Goal: Find specific page/section: Find specific page/section

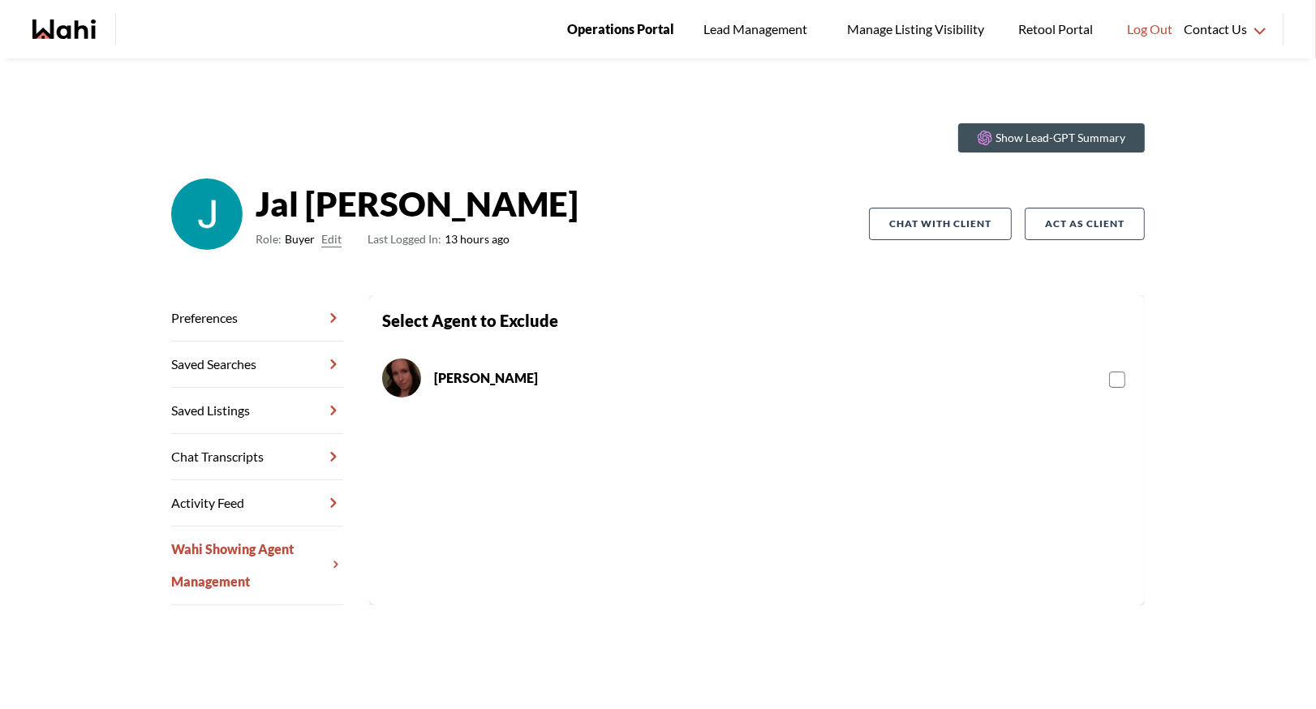
click at [613, 36] on span "Operations Portal" at bounding box center [620, 29] width 107 height 21
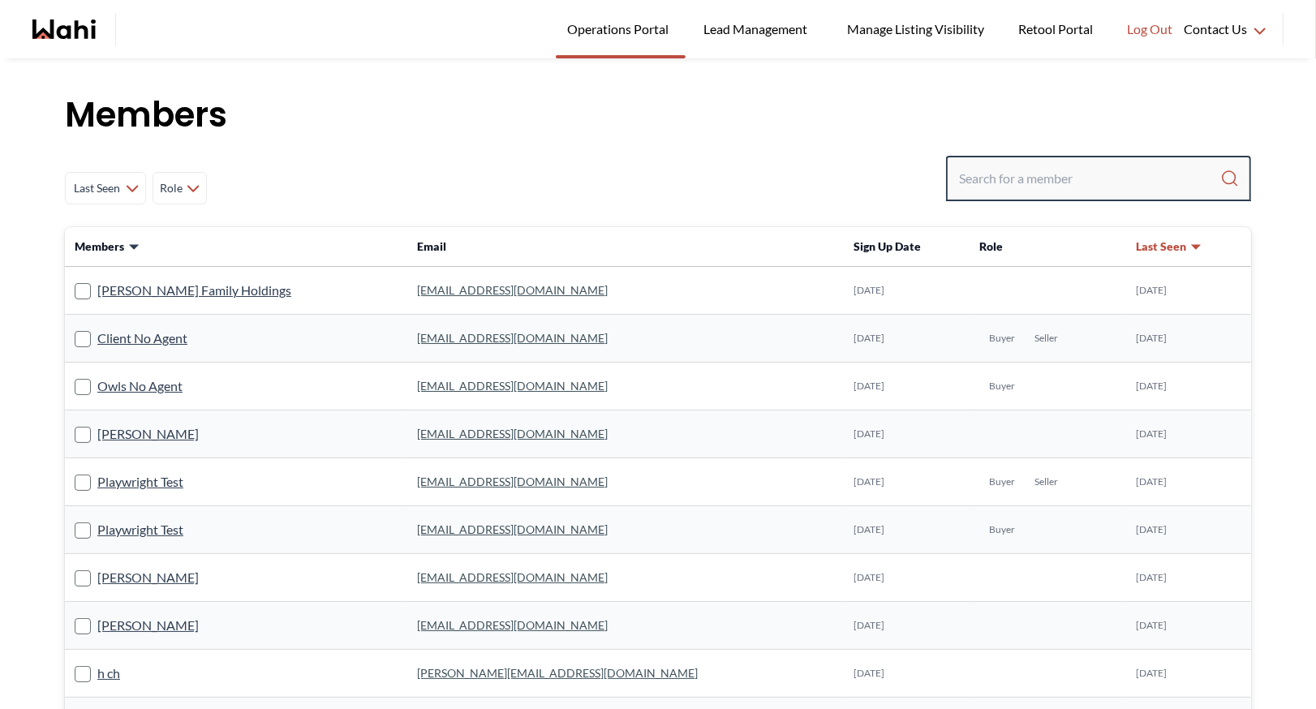
click at [979, 188] on input "Search input" at bounding box center [1089, 178] width 261 height 29
type input "[PERSON_NAME]"
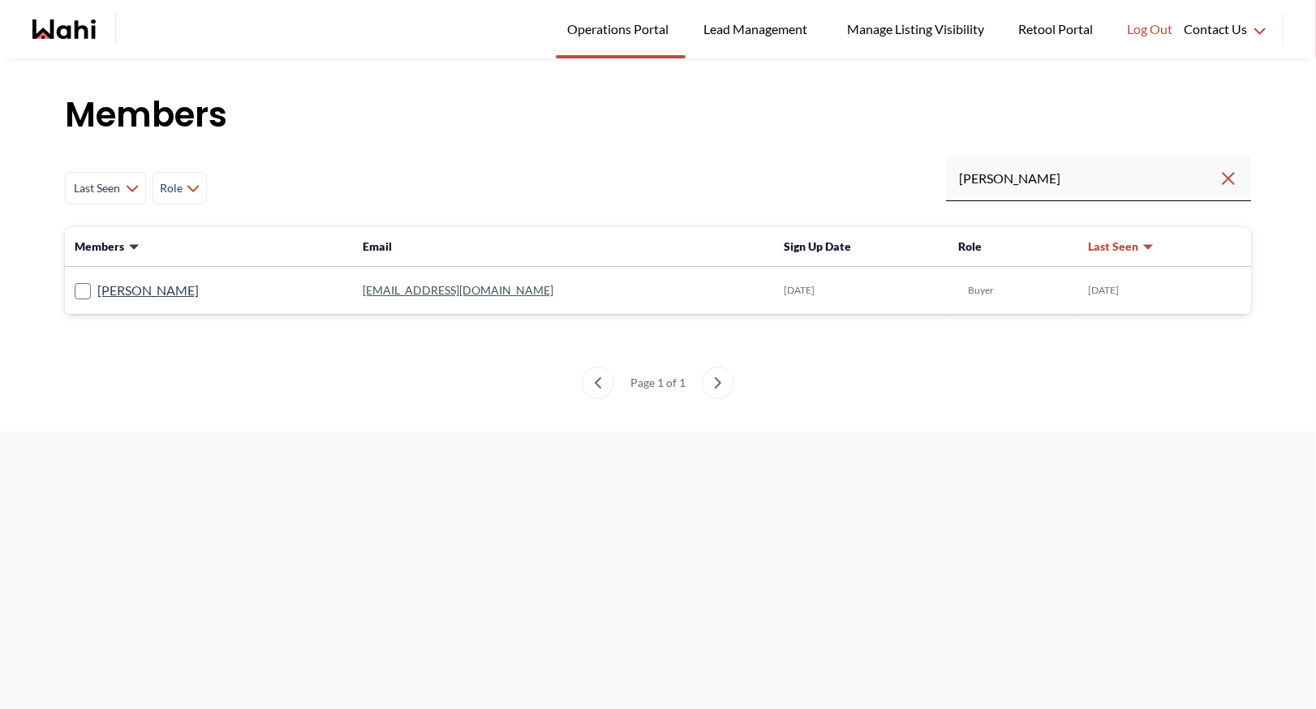
click at [363, 290] on link "[EMAIL_ADDRESS][DOMAIN_NAME]" at bounding box center [458, 290] width 191 height 14
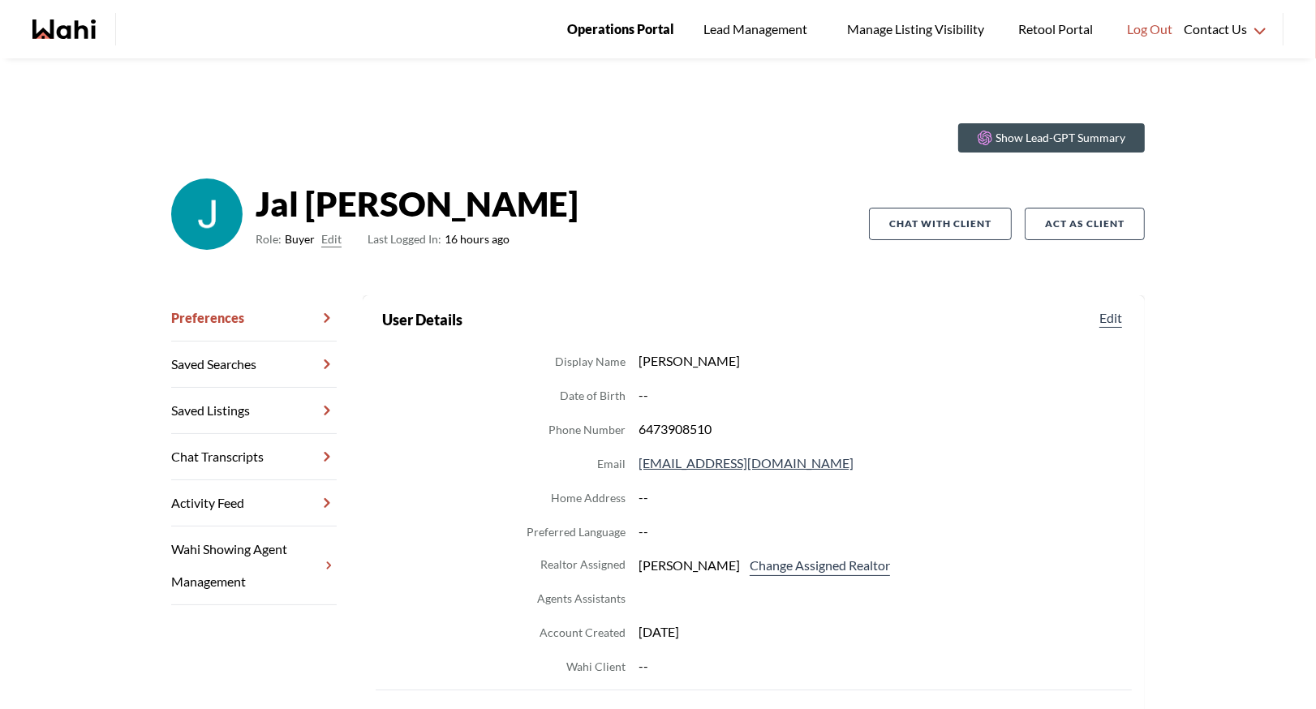
click at [613, 23] on span "Operations Portal" at bounding box center [620, 29] width 107 height 21
